Goal: Navigation & Orientation: Find specific page/section

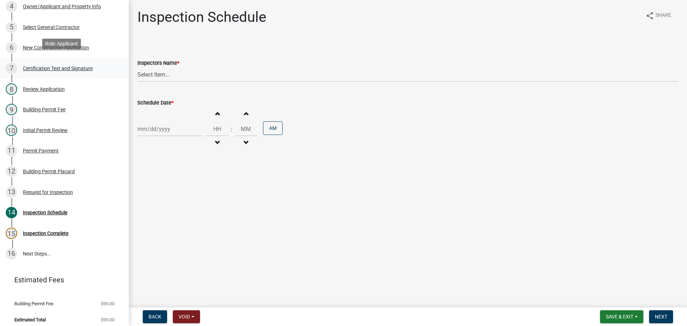
scroll to position [208, 0]
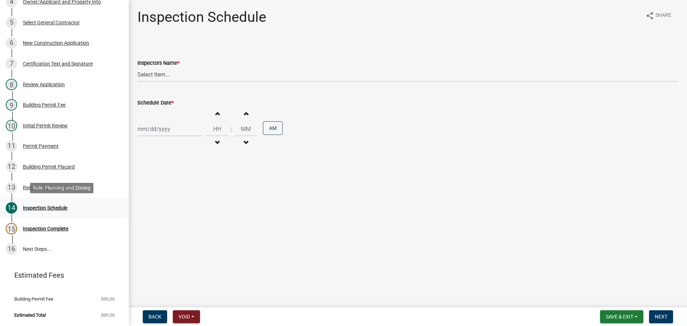
click at [44, 207] on div "Inspection Schedule" at bounding box center [45, 207] width 44 height 5
click at [55, 186] on div "Request for Inspection" at bounding box center [48, 187] width 50 height 5
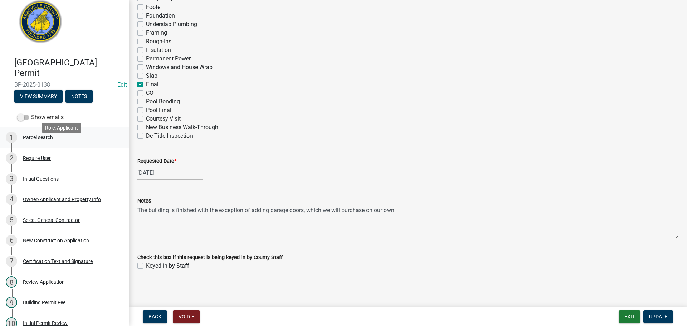
scroll to position [0, 0]
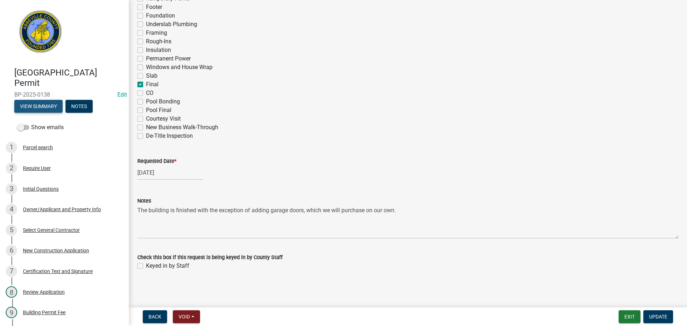
click at [32, 105] on button "View Summary" at bounding box center [38, 106] width 48 height 13
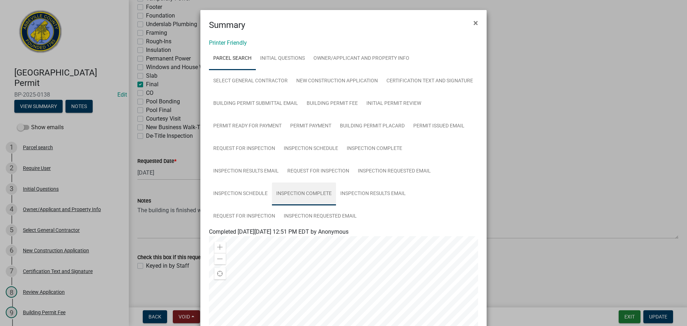
click at [305, 195] on link "Inspection Complete" at bounding box center [304, 194] width 64 height 23
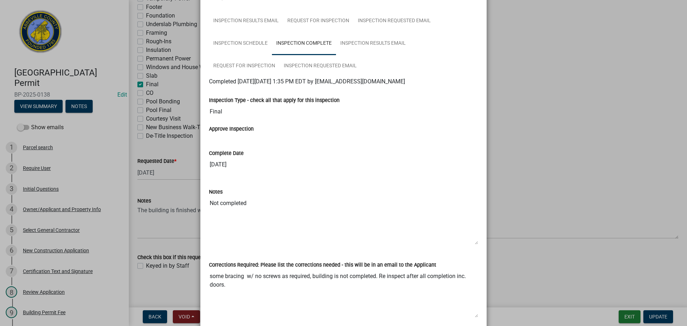
scroll to position [143, 0]
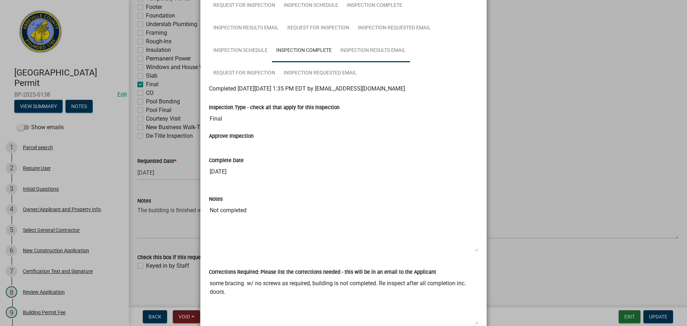
click at [363, 49] on link "Inspection Results Email" at bounding box center [373, 50] width 74 height 23
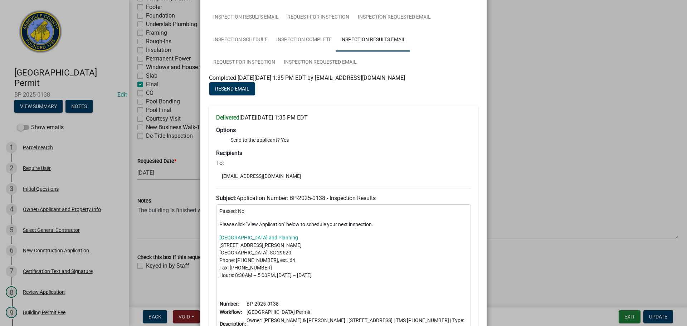
scroll to position [141, 0]
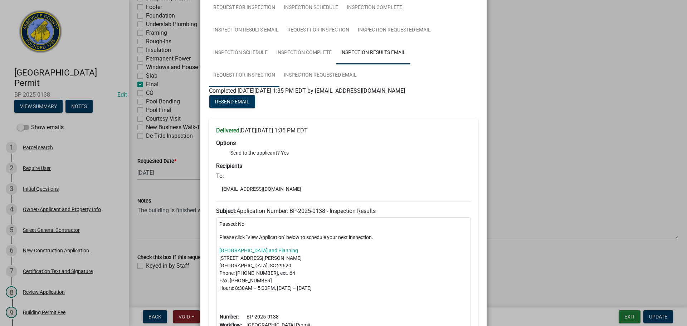
click at [244, 78] on link "Request for Inspection" at bounding box center [244, 75] width 71 height 23
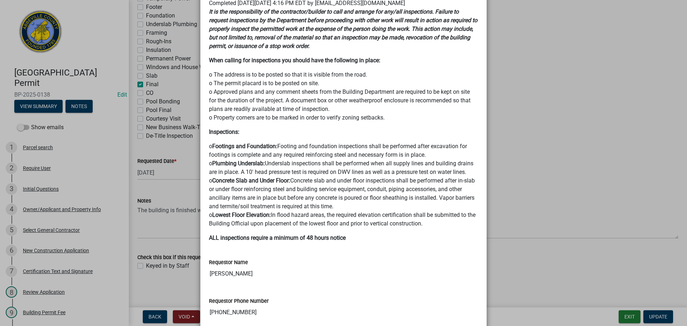
scroll to position [180, 0]
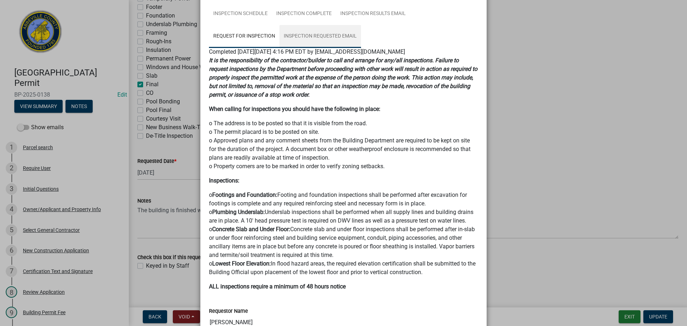
click at [310, 37] on link "Inspection Requested Email" at bounding box center [321, 36] width 82 height 23
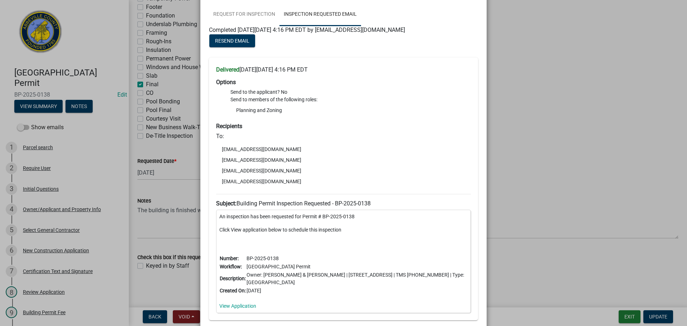
scroll to position [251, 0]
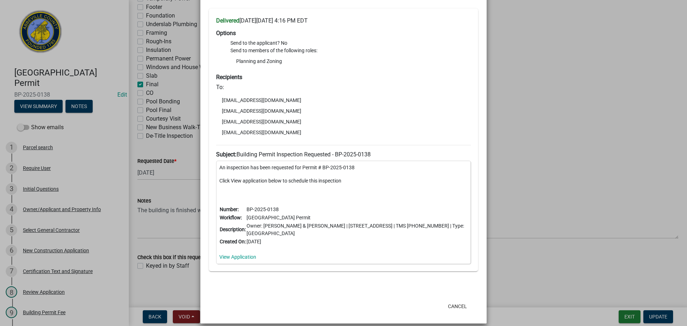
click at [534, 92] on ngb-modal-window "Summary × Printer Friendly Parcel search Initial Questions Owner/Applicant and …" at bounding box center [343, 163] width 687 height 326
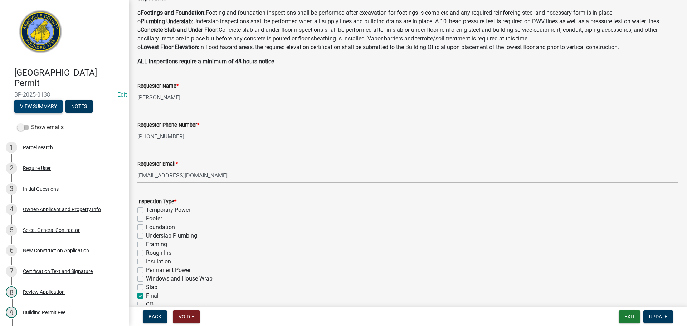
scroll to position [245, 0]
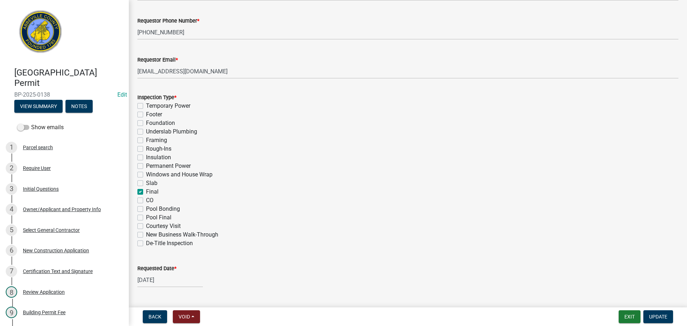
click at [43, 92] on div "[GEOGRAPHIC_DATA] Permit BP-2025-0138 Edit View Summary Notes" at bounding box center [64, 88] width 117 height 53
click at [40, 105] on button "View Summary" at bounding box center [38, 106] width 48 height 13
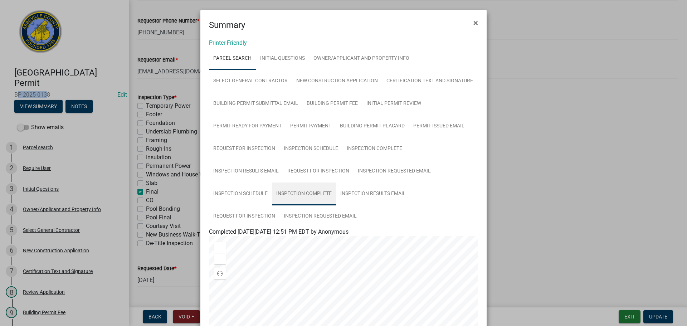
click at [304, 195] on link "Inspection Complete" at bounding box center [304, 194] width 64 height 23
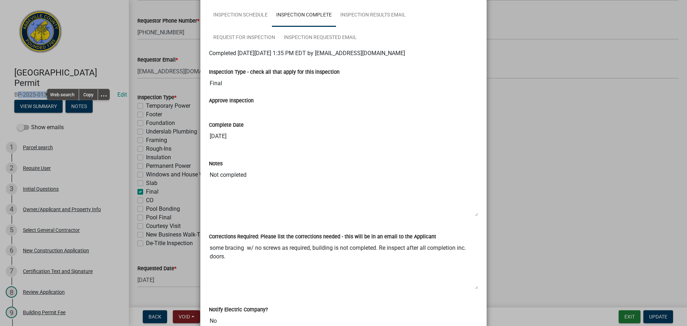
scroll to position [179, 0]
click at [559, 99] on ngb-modal-window "Summary × Printer Friendly Parcel search Initial Questions Owner/Applicant and …" at bounding box center [343, 163] width 687 height 326
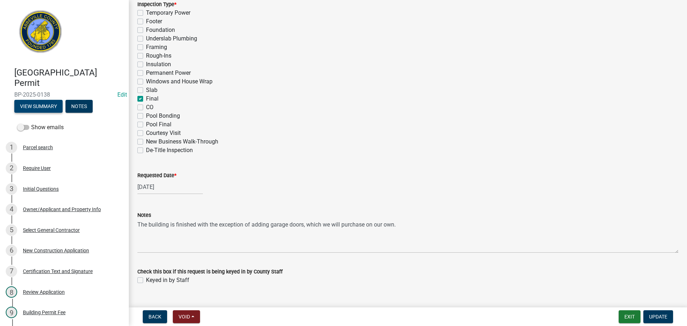
scroll to position [352, 0]
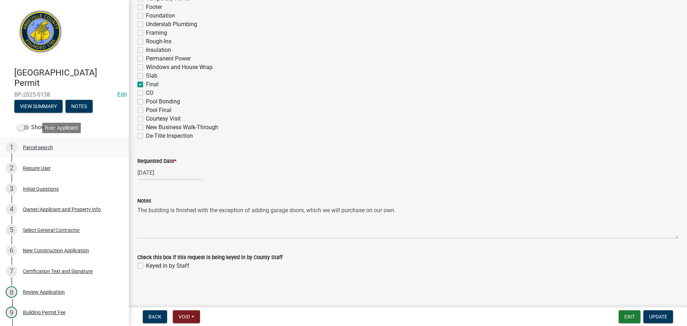
click at [50, 147] on div "Parcel search" at bounding box center [38, 147] width 30 height 5
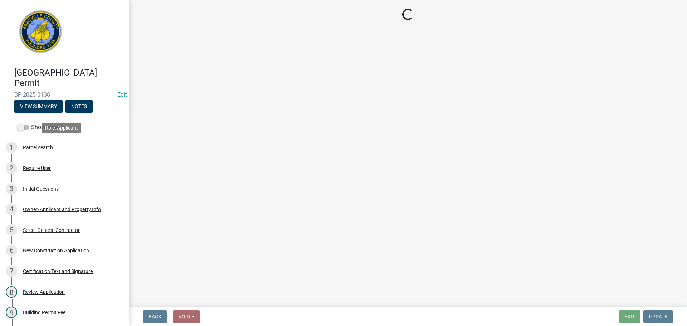
scroll to position [0, 0]
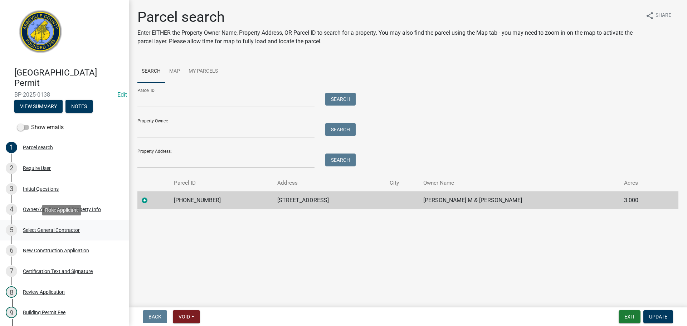
click at [53, 229] on div "Select General Contractor" at bounding box center [51, 230] width 57 height 5
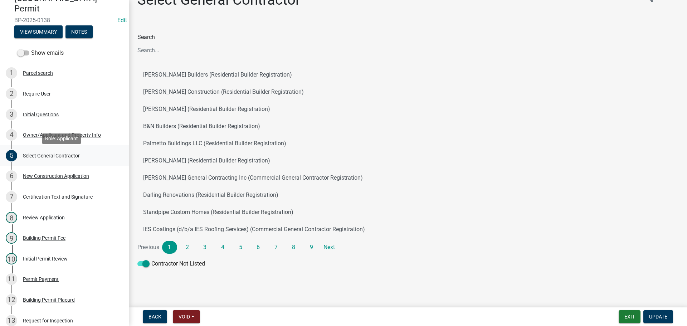
scroll to position [72, 0]
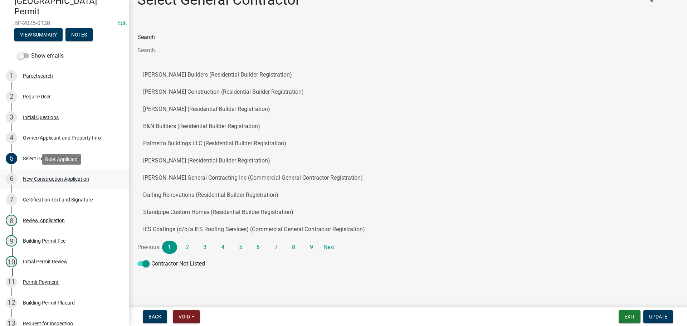
click at [69, 178] on div "New Construction Application" at bounding box center [56, 178] width 66 height 5
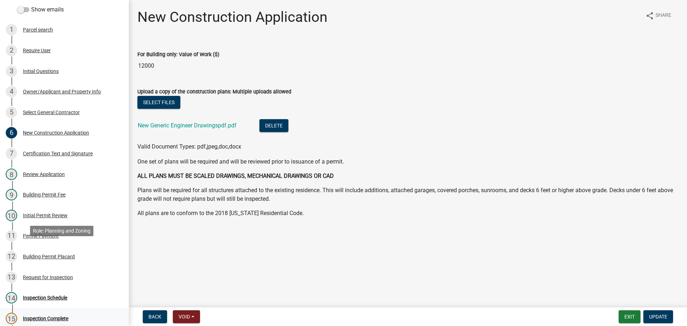
scroll to position [179, 0]
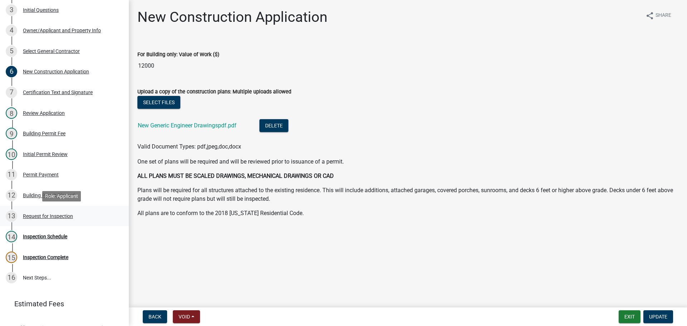
click at [62, 218] on div "Request for Inspection" at bounding box center [48, 216] width 50 height 5
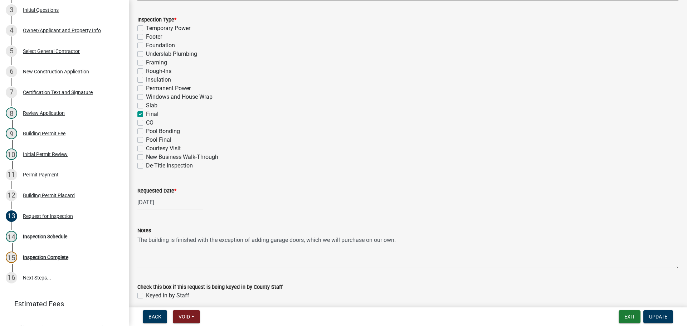
scroll to position [352, 0]
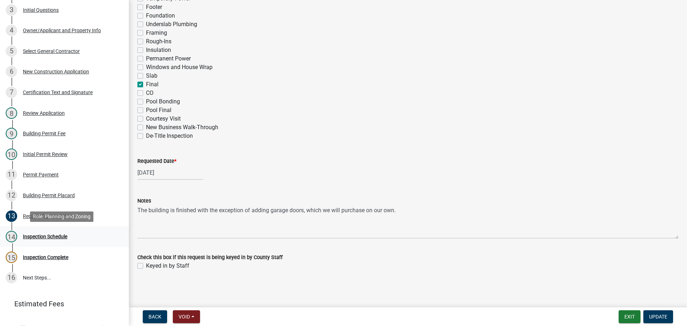
click at [46, 234] on div "Inspection Schedule" at bounding box center [45, 236] width 44 height 5
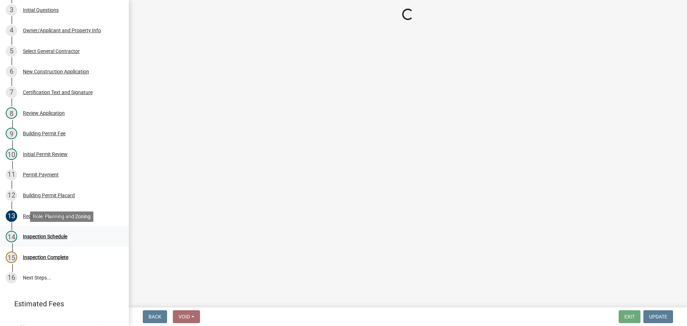
scroll to position [0, 0]
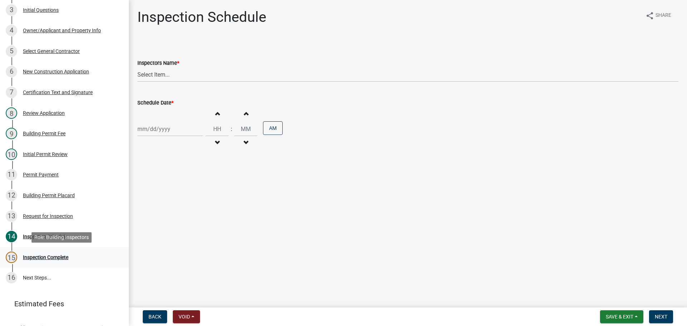
click at [44, 257] on div "Inspection Complete" at bounding box center [45, 257] width 45 height 5
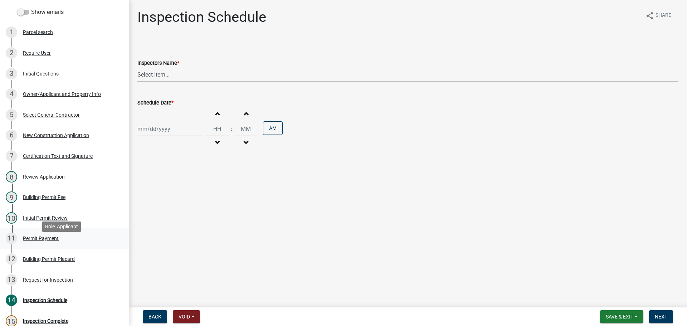
scroll to position [107, 0]
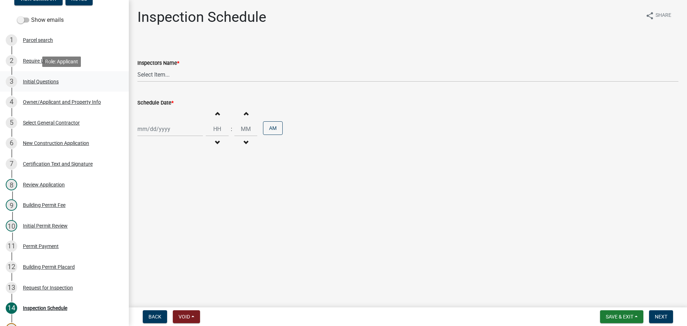
click at [43, 81] on div "Initial Questions" at bounding box center [41, 81] width 36 height 5
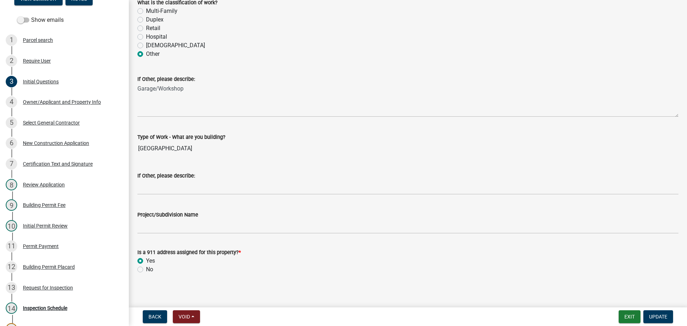
scroll to position [226, 0]
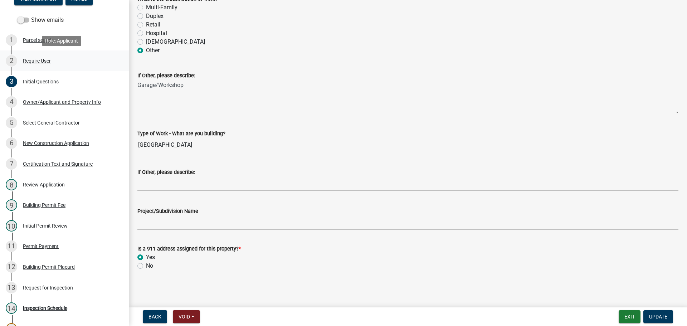
click at [37, 56] on div "2 Require User" at bounding box center [62, 60] width 112 height 11
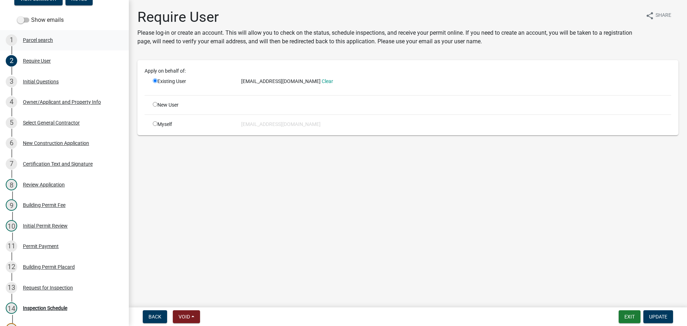
click at [48, 39] on div "Parcel search" at bounding box center [38, 40] width 30 height 5
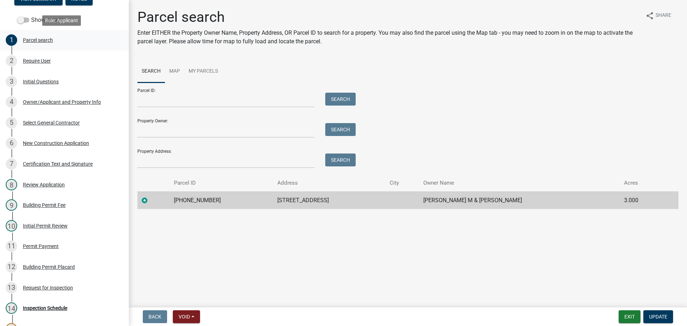
click at [40, 40] on div "Parcel search" at bounding box center [38, 40] width 30 height 5
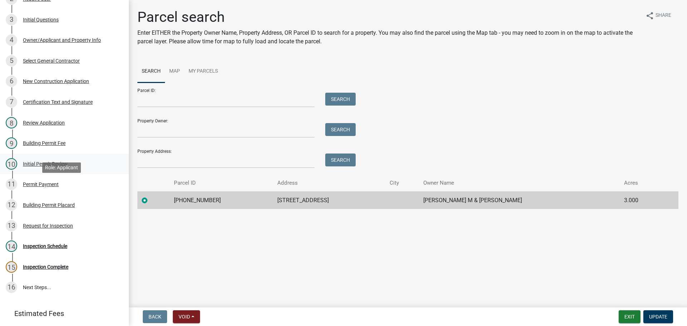
scroll to position [208, 0]
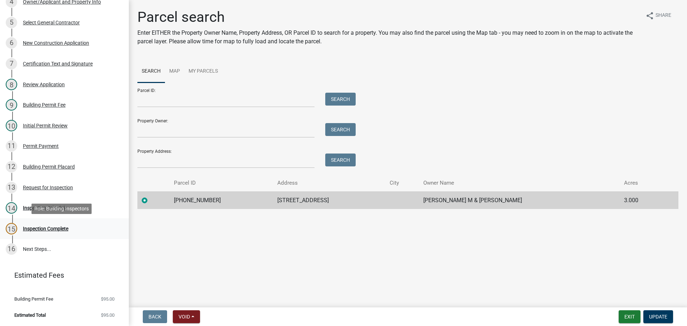
click at [53, 226] on div "Inspection Complete" at bounding box center [45, 228] width 45 height 5
click at [61, 207] on div "Inspection Schedule" at bounding box center [45, 207] width 44 height 5
